Goal: Transaction & Acquisition: Purchase product/service

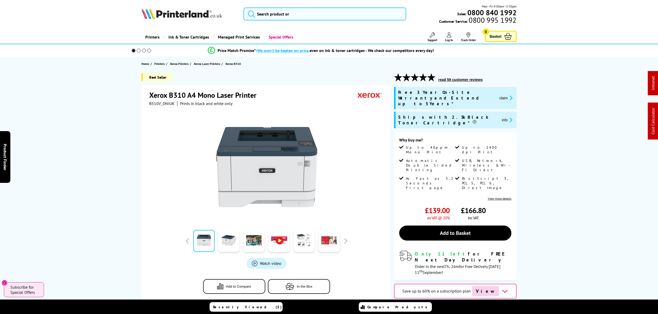
click at [159, 102] on span "B310V_DNIUK" at bounding box center [161, 103] width 25 height 5
copy span "B310V_DNIUK"
click at [511, 98] on span "claim" at bounding box center [504, 98] width 19 height 17
click at [506, 95] on button "claim" at bounding box center [506, 98] width 16 height 6
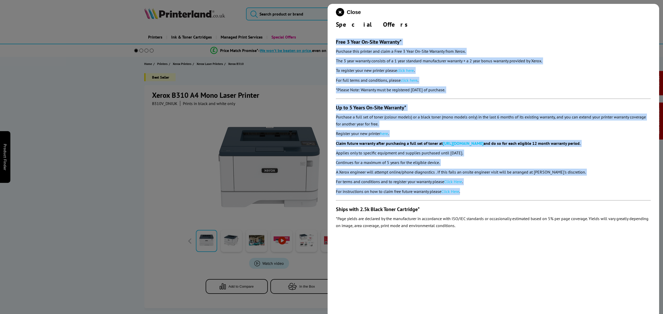
drag, startPoint x: 465, startPoint y: 188, endPoint x: 332, endPoint y: 40, distance: 199.7
click at [332, 40] on div "Close Special Offers Free 3 Year On-Site Warranty* Purchase this printer and cl…" at bounding box center [494, 161] width 332 height 314
copy section "Lore 3 Ipsu Do-Sita Consecte* Adipisci elit seddoei tem incid u Labo 7 Etdo Ma-…"
click at [339, 12] on icon "close modal" at bounding box center [340, 12] width 8 height 8
